Goal: Task Accomplishment & Management: Manage account settings

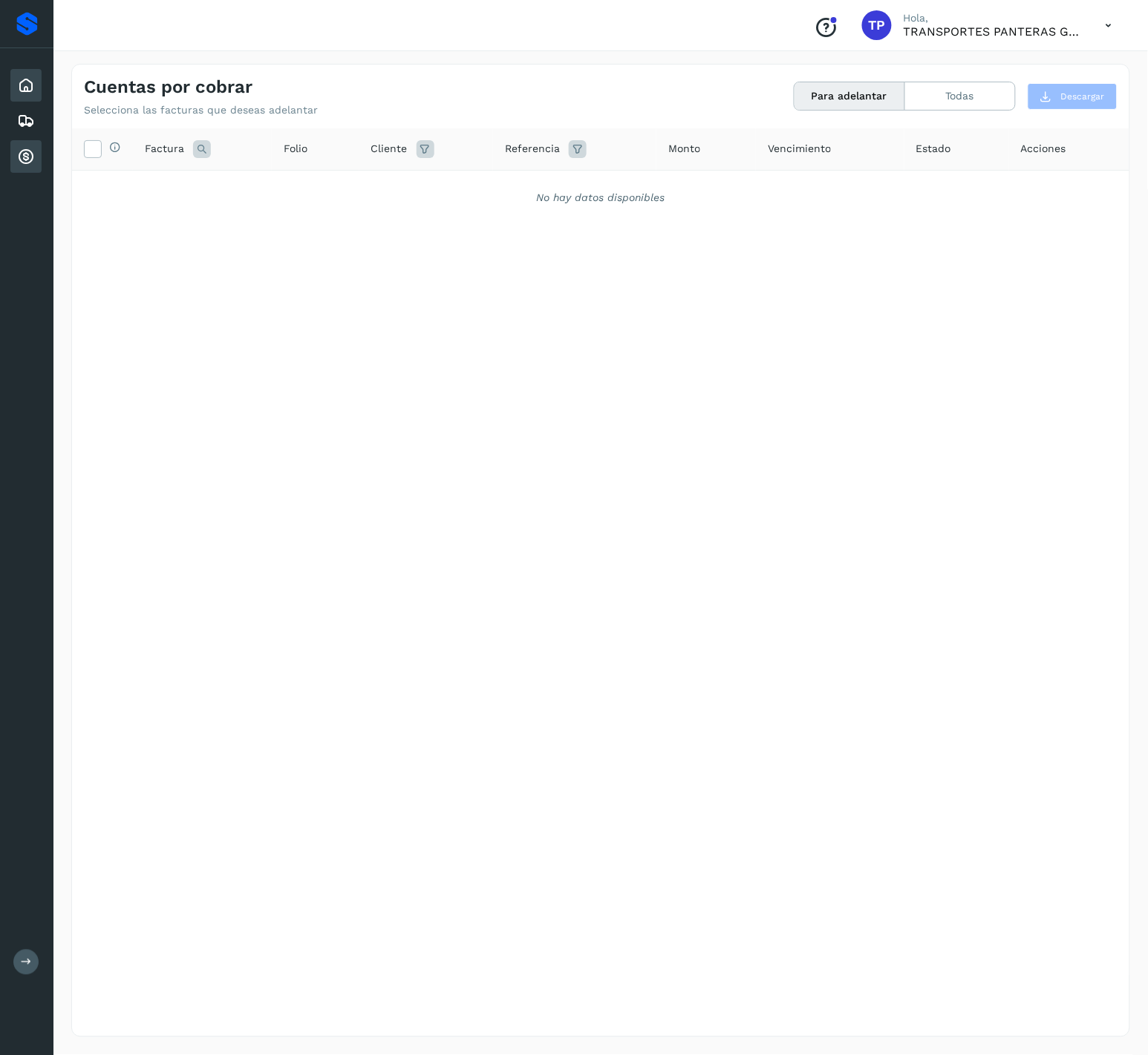
click at [21, 76] on icon at bounding box center [25, 85] width 18 height 18
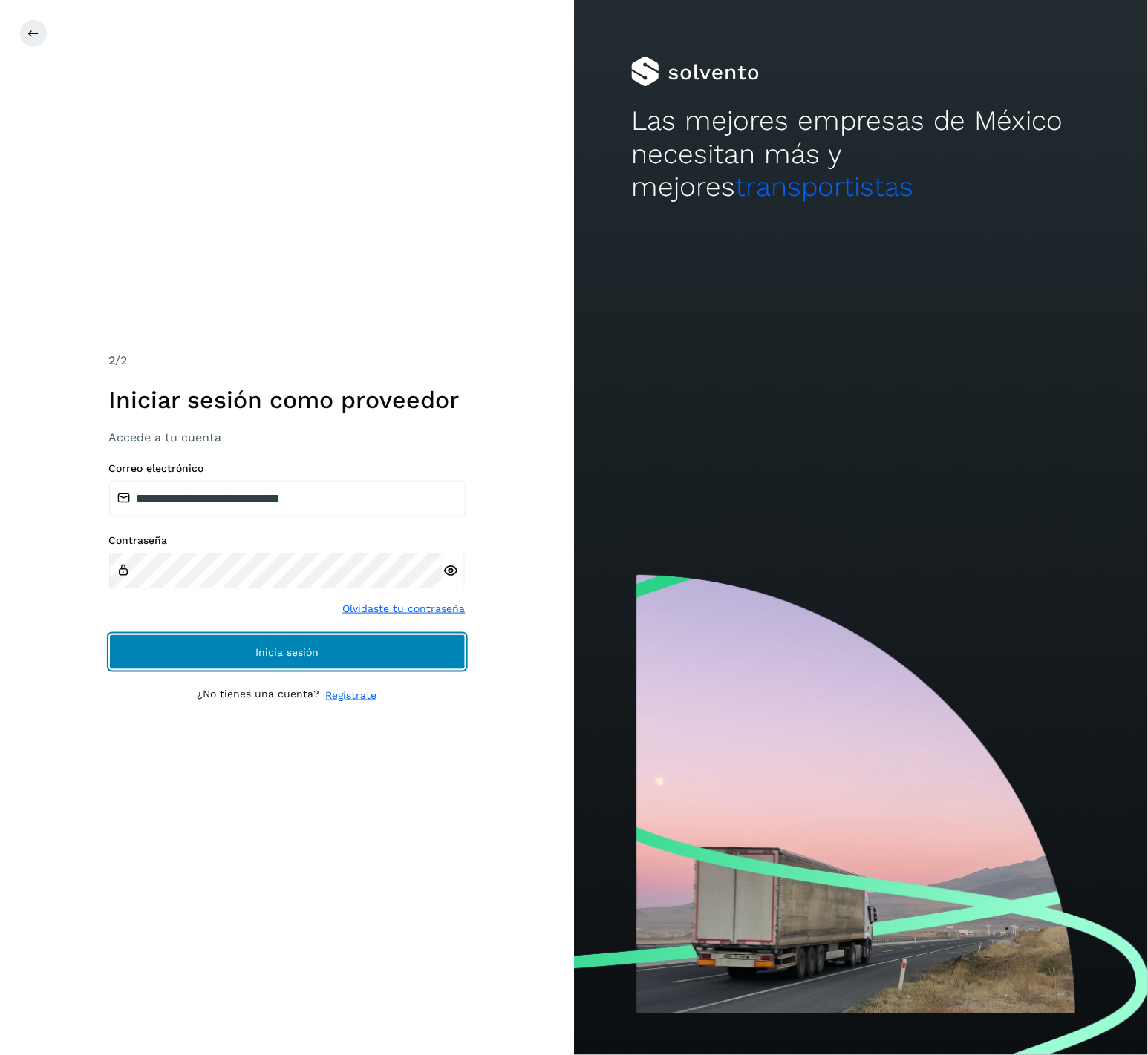
click at [442, 640] on button "Inicia sesión" at bounding box center [287, 652] width 356 height 36
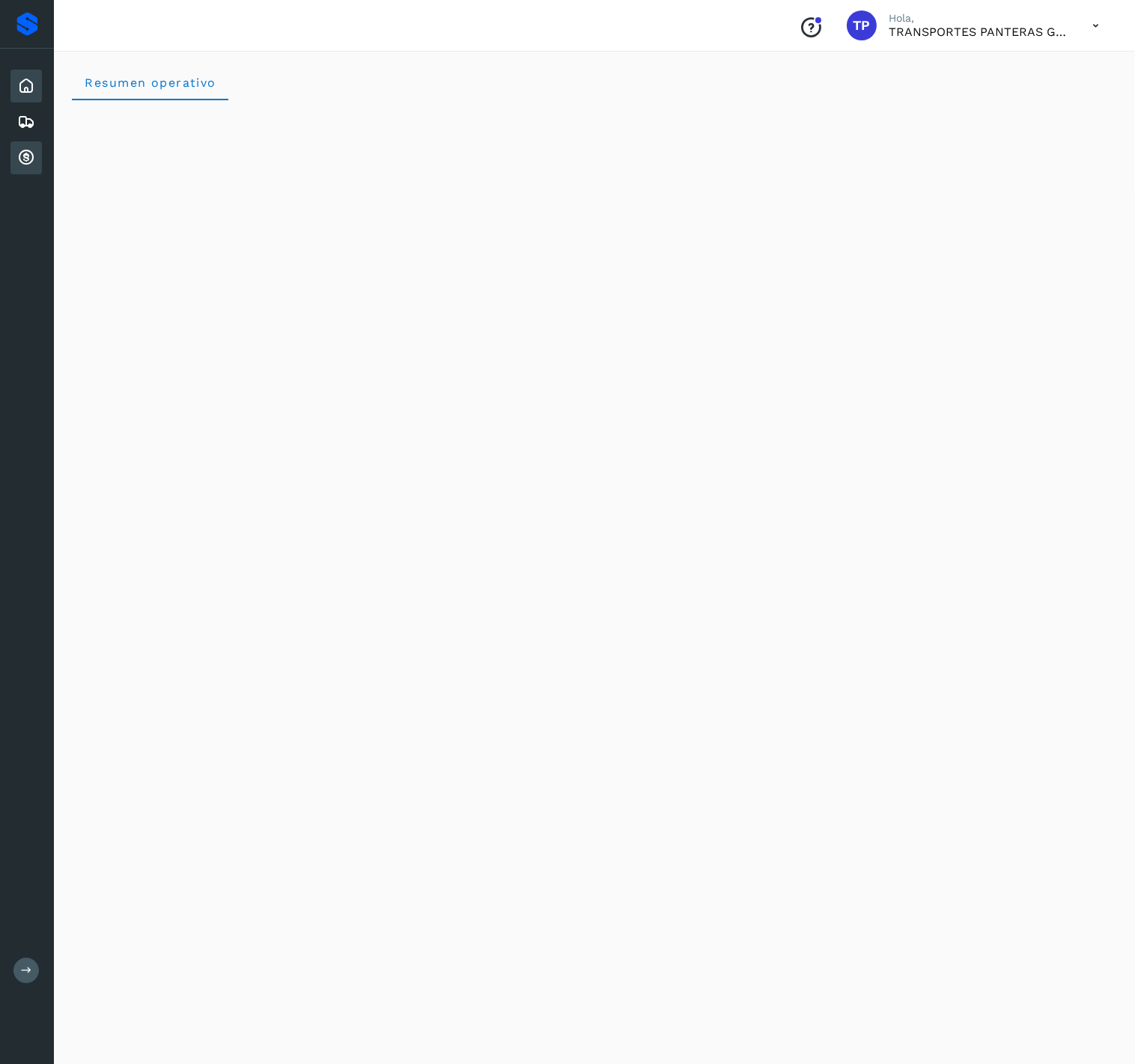
click at [34, 160] on icon at bounding box center [26, 157] width 18 height 18
